Goal: Task Accomplishment & Management: Manage account settings

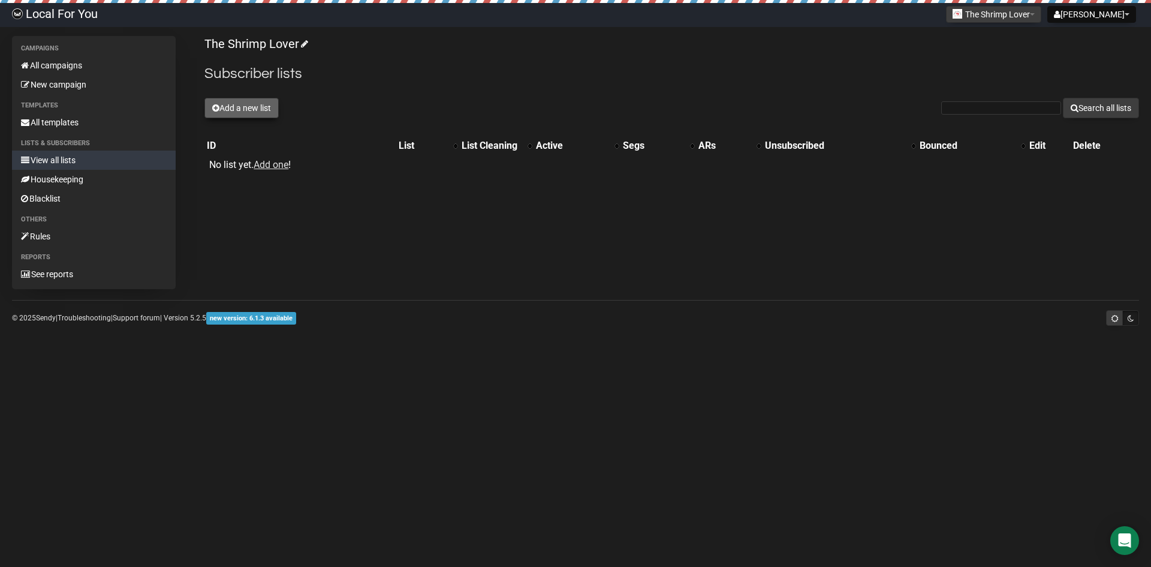
click at [220, 115] on button "Add a new list" at bounding box center [241, 108] width 74 height 20
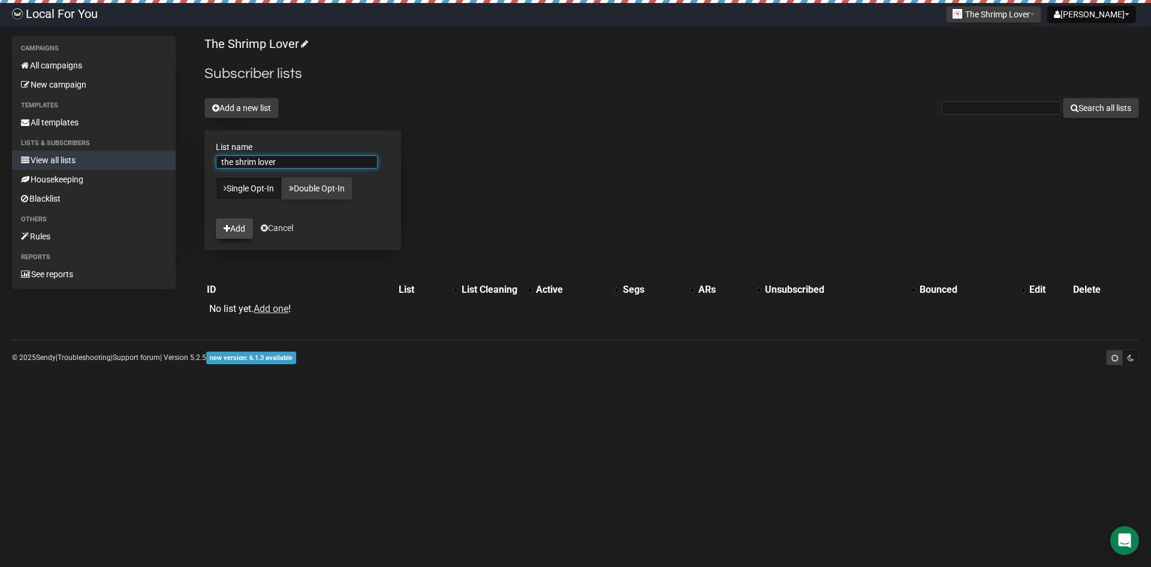
type input "the shrim lover"
click at [237, 226] on button "Add" at bounding box center [234, 228] width 37 height 20
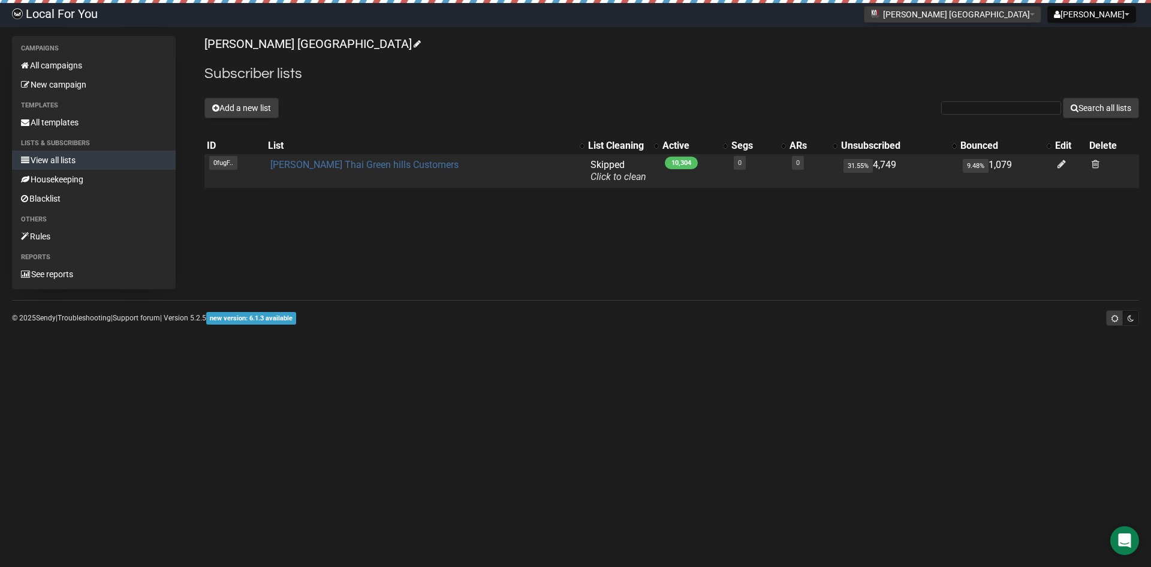
click at [350, 162] on link "[PERSON_NAME] Thai Green hills Customers" at bounding box center [364, 164] width 188 height 11
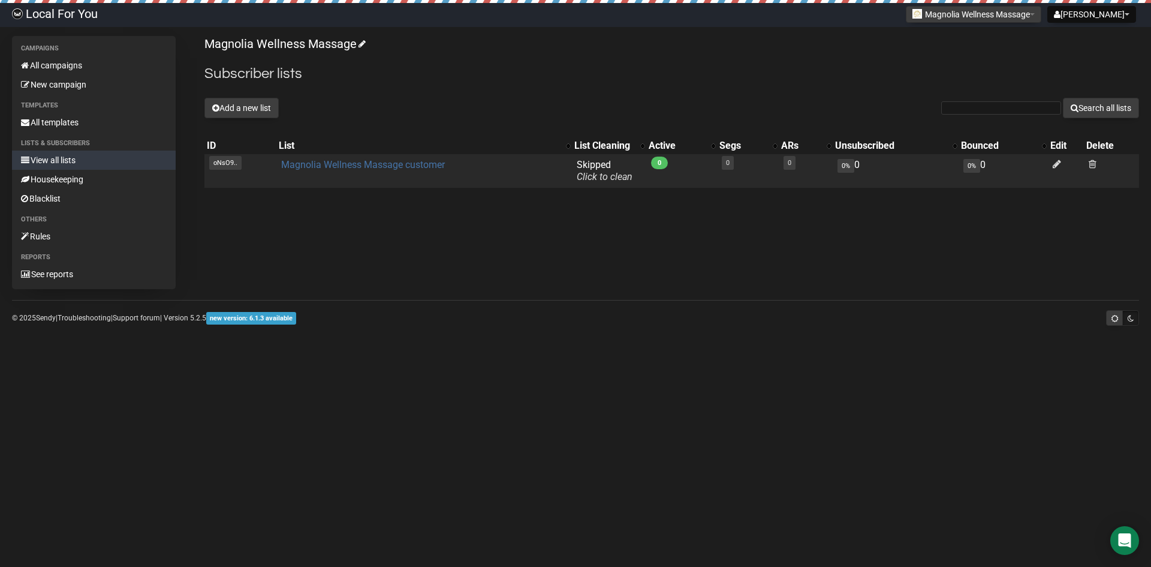
click at [321, 164] on link "Magnolia Wellness Massage customer" at bounding box center [363, 164] width 164 height 11
click at [1053, 164] on icon at bounding box center [1057, 164] width 8 height 10
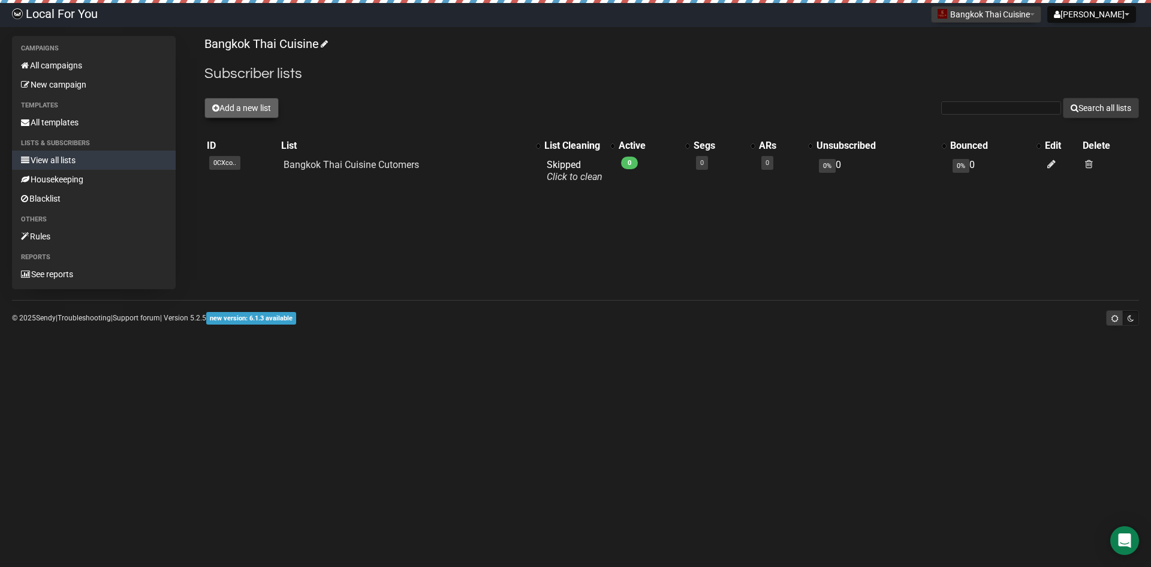
click at [243, 107] on button "Add a new list" at bounding box center [241, 108] width 74 height 20
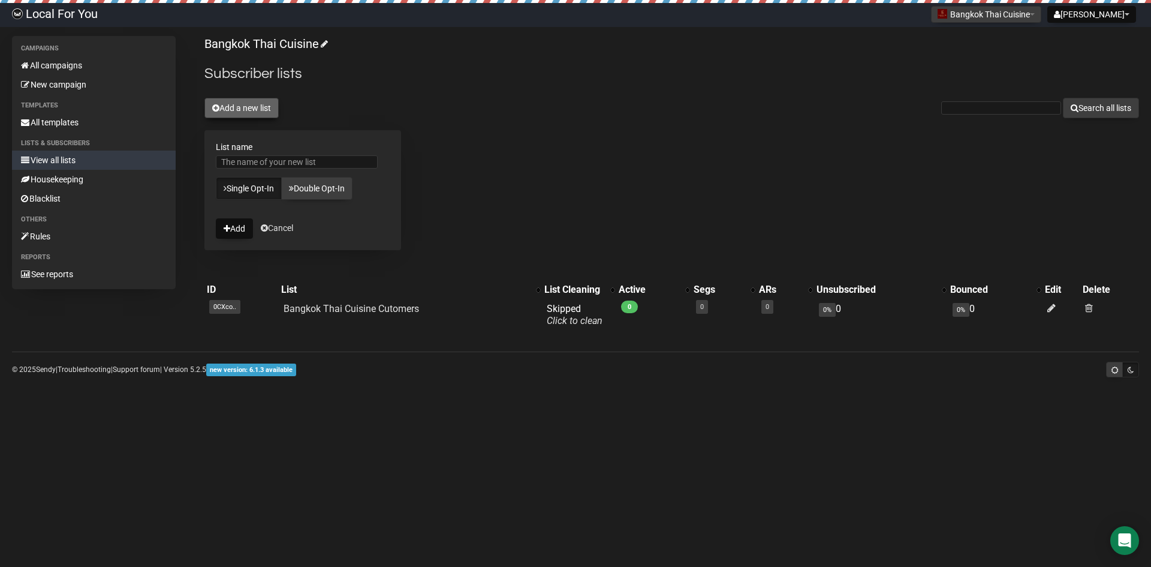
click at [251, 106] on button "Add a new list" at bounding box center [241, 108] width 74 height 20
click at [315, 119] on div "Bangkok Thai Cuisine Subscriber lists Add a new list Search all lists List name…" at bounding box center [671, 188] width 935 height 305
click at [67, 13] on link "Local For You" at bounding box center [55, 15] width 110 height 24
